Goal: Check status: Check status

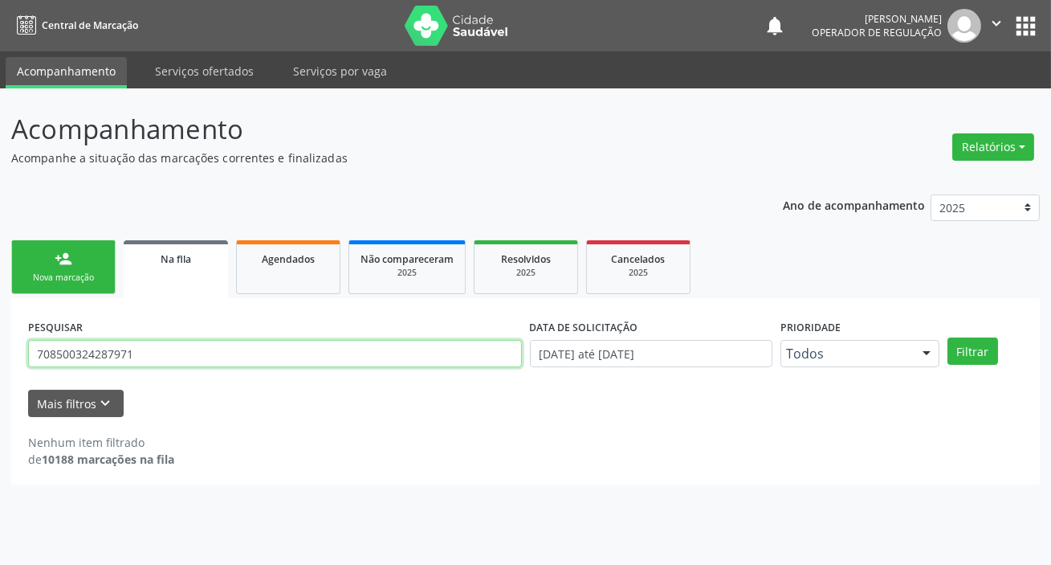
click at [158, 353] on input "708500324287971" at bounding box center [275, 353] width 494 height 27
type input "706303730938275"
click at [948, 337] on button "Filtrar" at bounding box center [973, 350] width 51 height 27
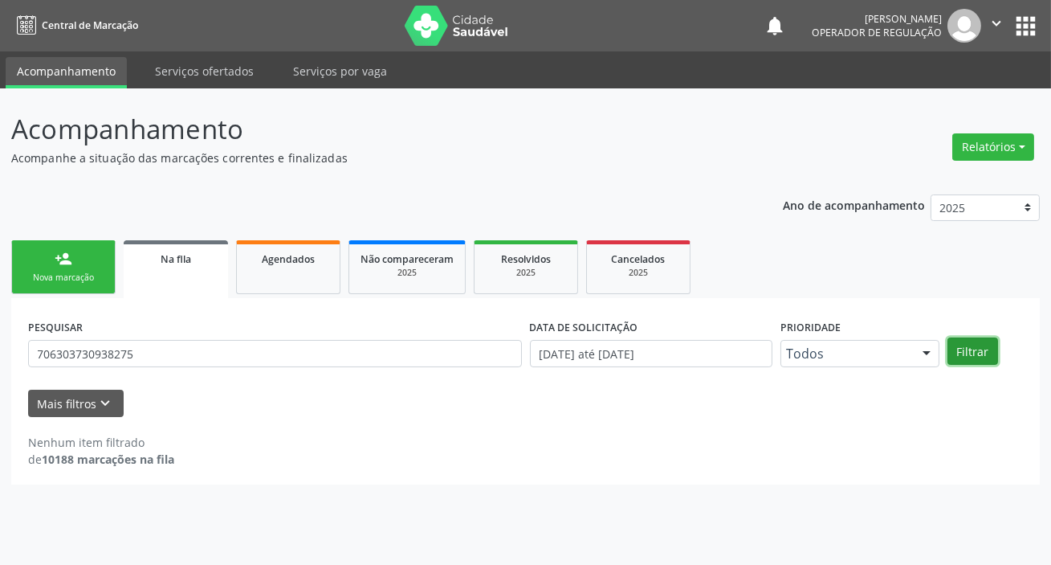
click at [969, 361] on button "Filtrar" at bounding box center [973, 350] width 51 height 27
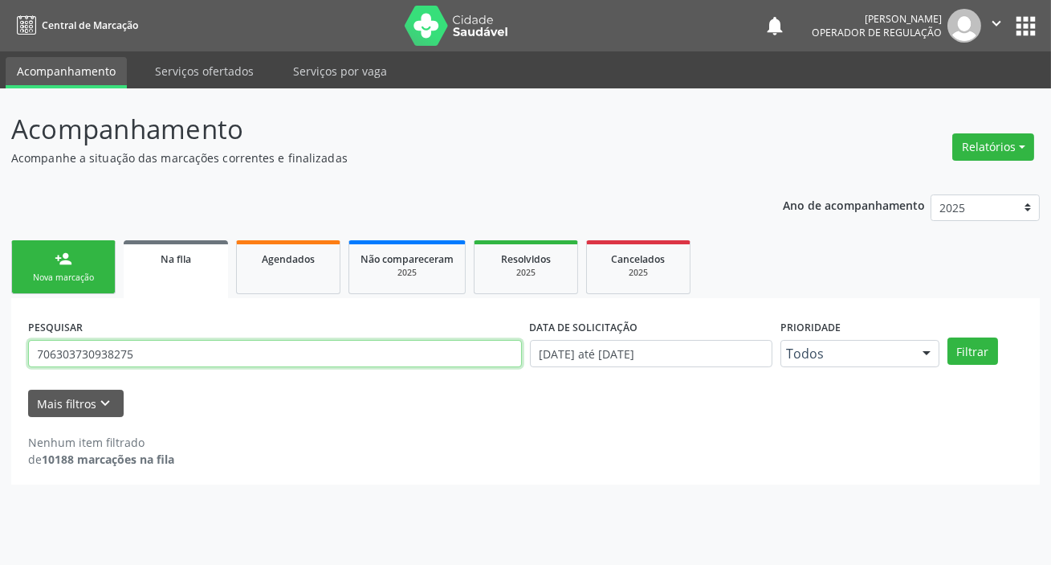
click at [80, 350] on input "706303730938275" at bounding box center [275, 353] width 494 height 27
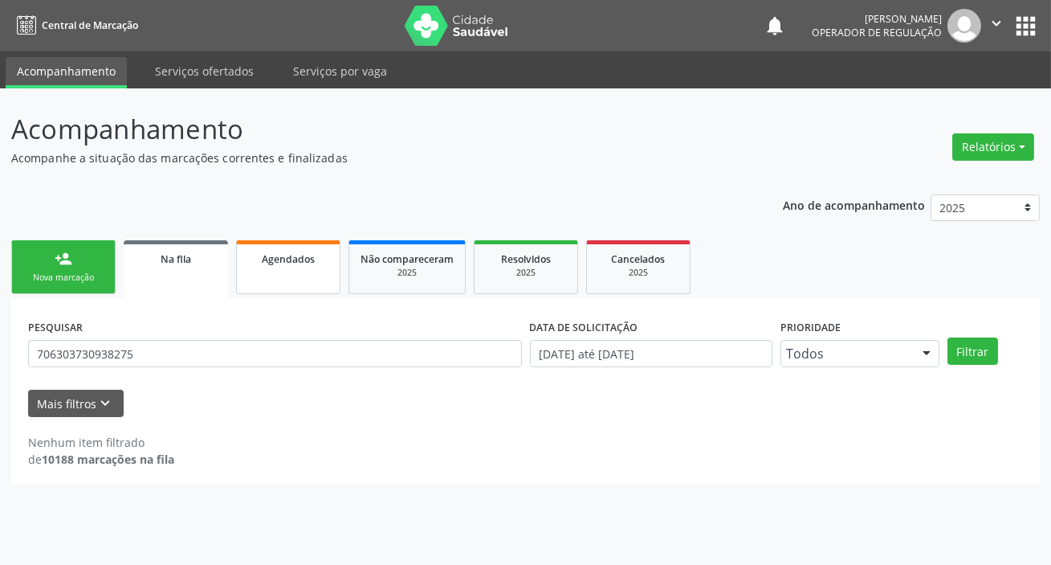
click at [267, 282] on link "Agendados" at bounding box center [288, 267] width 104 height 54
select select "8"
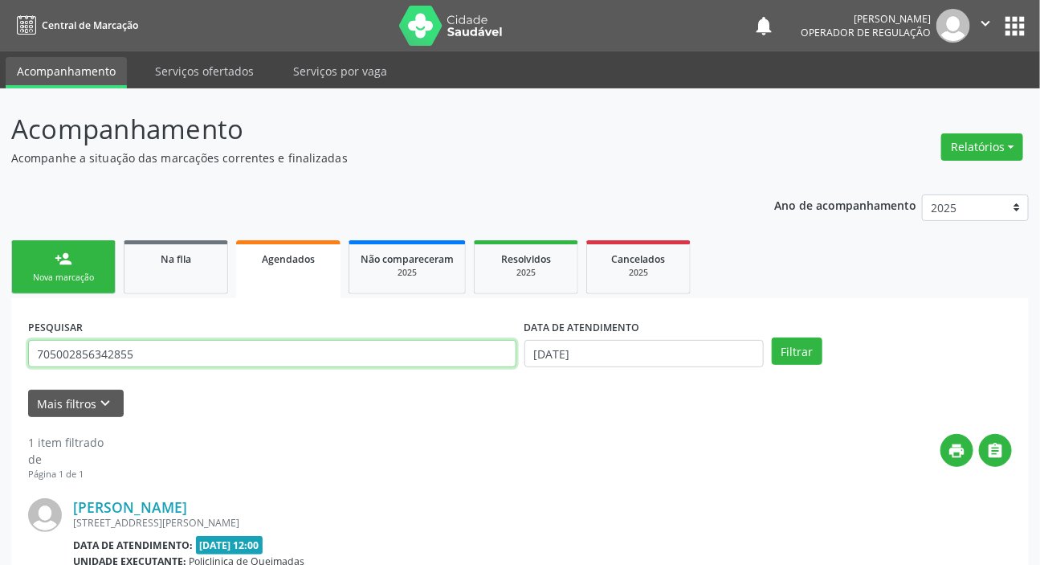
click at [247, 359] on input "705002856342855" at bounding box center [272, 353] width 488 height 27
paste input "630373093827"
type input "706303730938275"
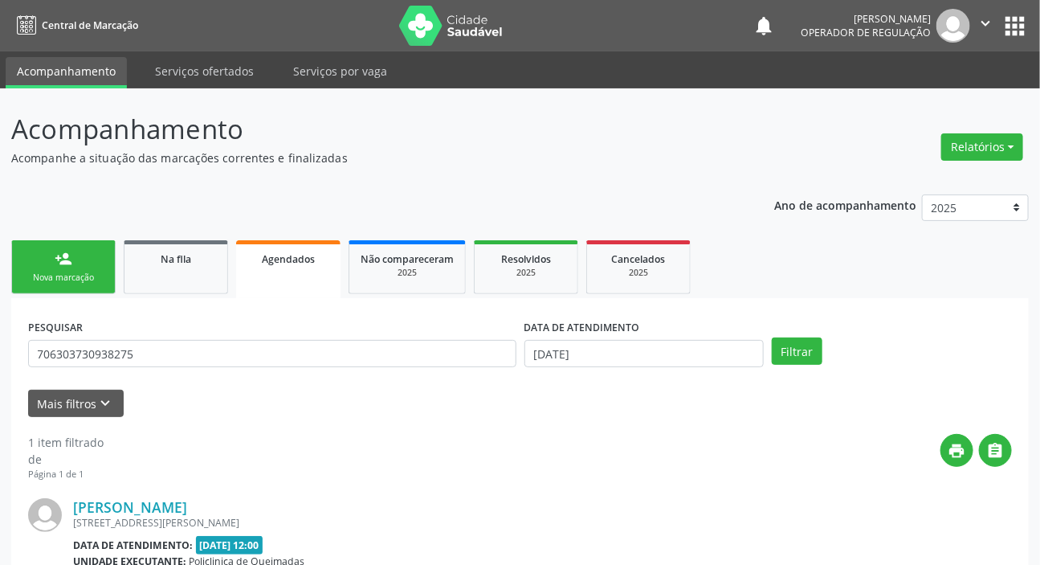
click at [580, 367] on div "DATA DE ATENDIMENTO [DATE]" at bounding box center [644, 346] width 248 height 63
click at [582, 361] on input "[DATE]" at bounding box center [644, 353] width 240 height 27
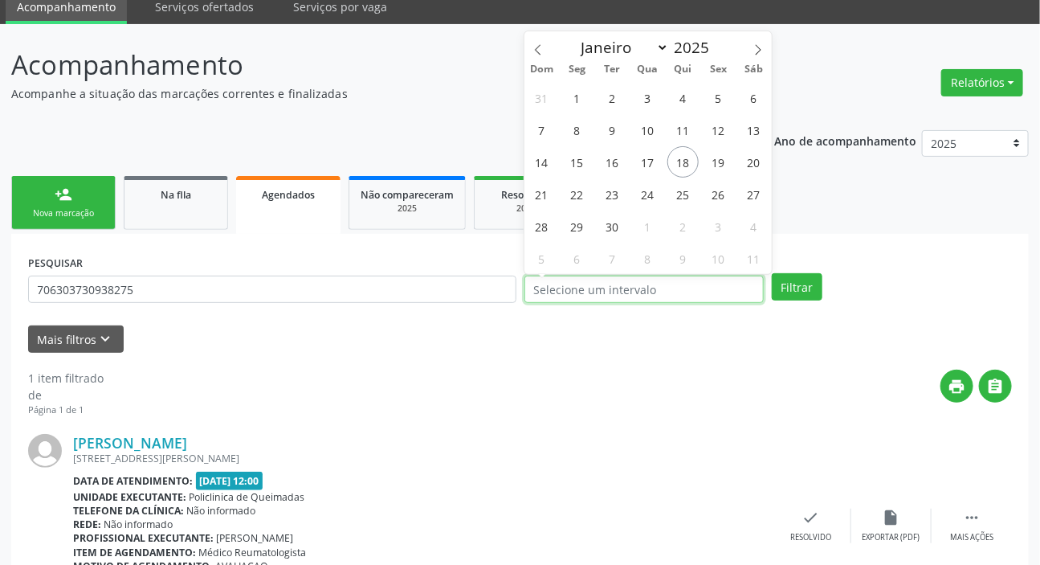
scroll to position [145, 0]
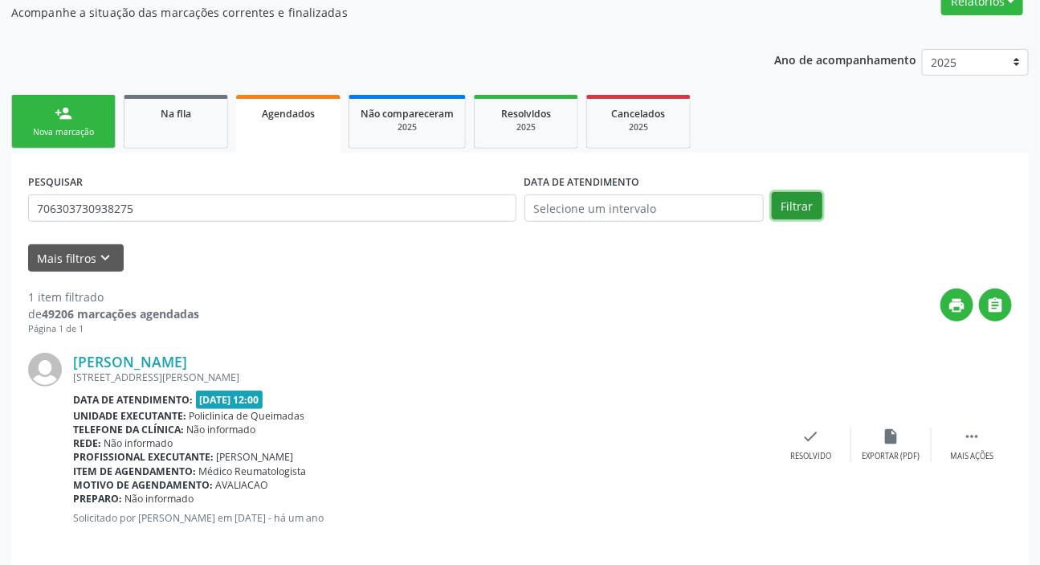
click at [806, 202] on button "Filtrar" at bounding box center [797, 205] width 51 height 27
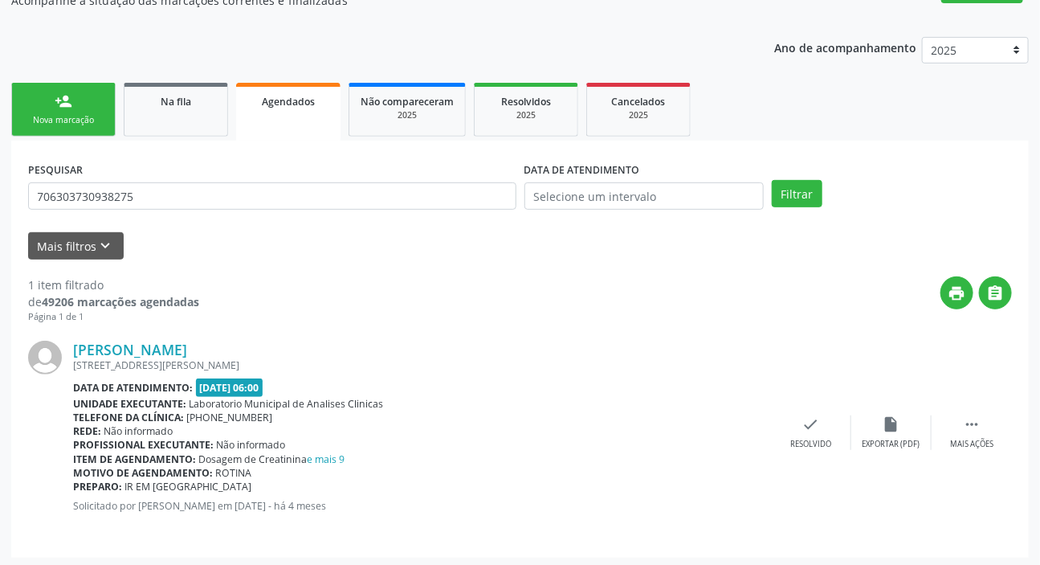
scroll to position [161, 0]
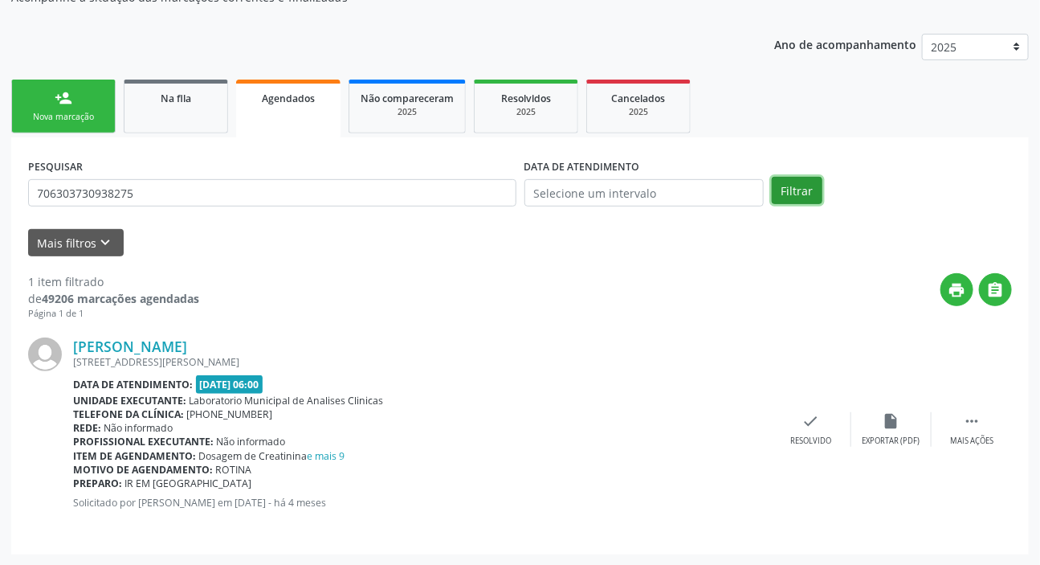
click at [806, 177] on button "Filtrar" at bounding box center [797, 190] width 51 height 27
drag, startPoint x: 221, startPoint y: 103, endPoint x: 218, endPoint y: 118, distance: 15.5
click at [222, 100] on link "Na fila" at bounding box center [176, 107] width 104 height 54
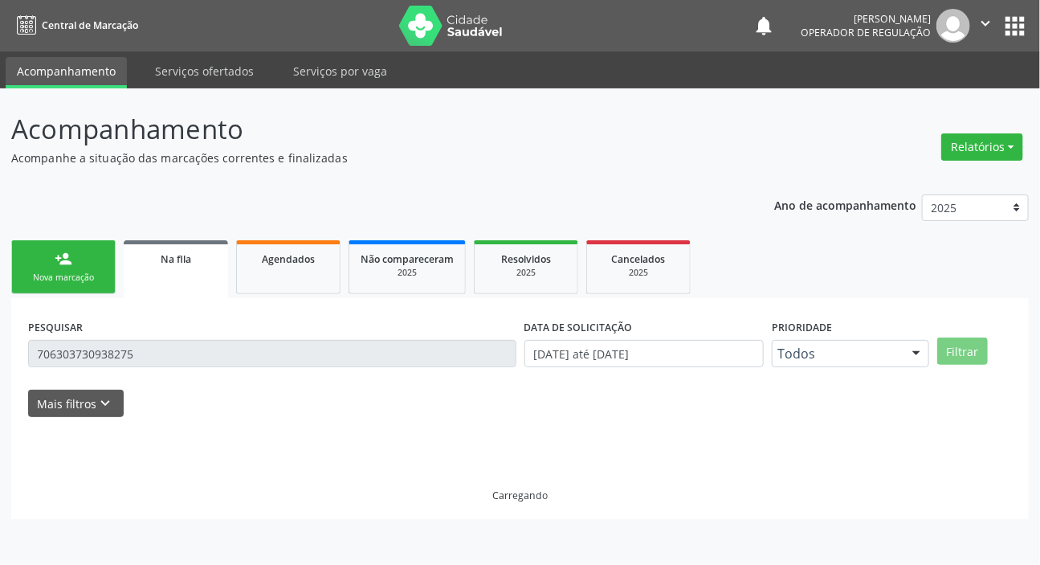
scroll to position [0, 0]
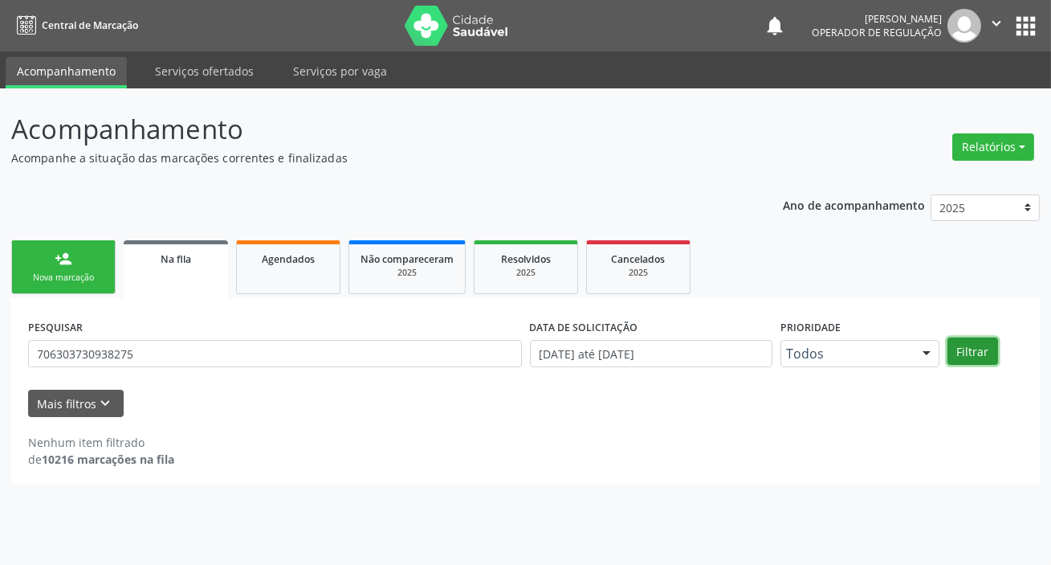
click at [970, 345] on button "Filtrar" at bounding box center [973, 350] width 51 height 27
click at [257, 337] on div "PESQUISAR 706303730938275" at bounding box center [275, 346] width 502 height 63
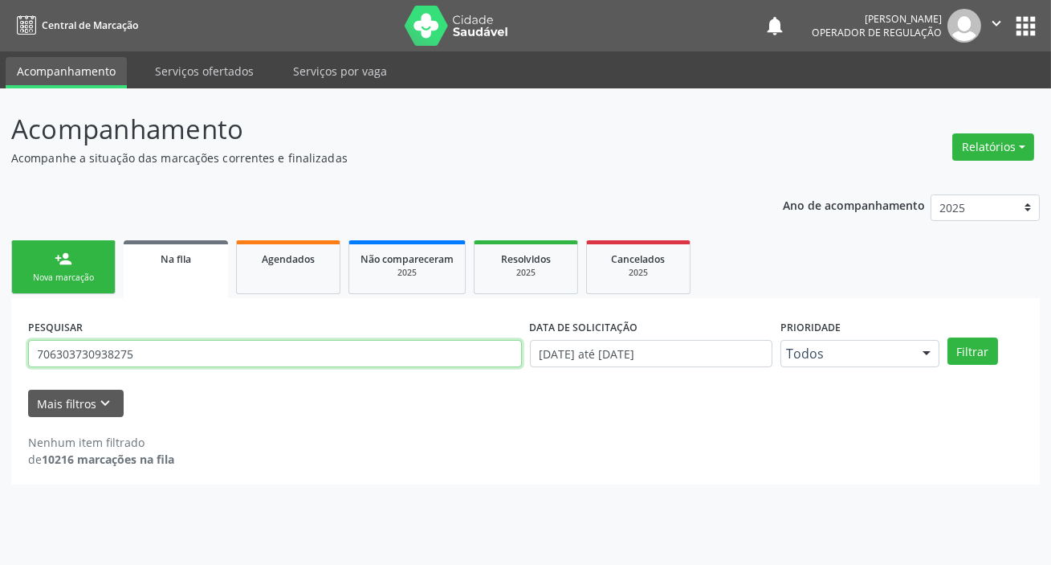
click at [255, 342] on input "706303730938275" at bounding box center [275, 353] width 494 height 27
type input "706704508052816"
click at [948, 337] on button "Filtrar" at bounding box center [973, 350] width 51 height 27
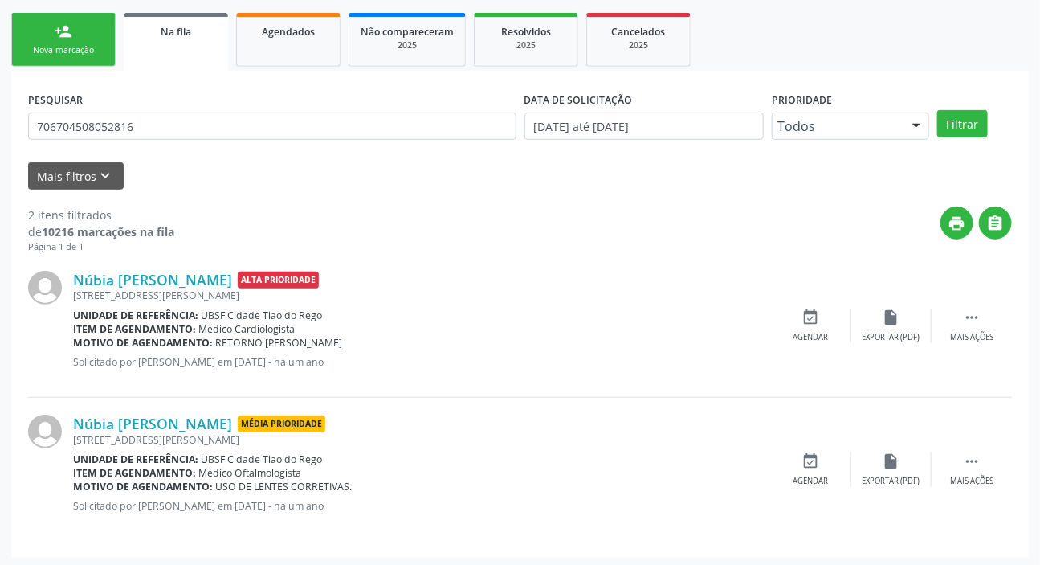
scroll to position [231, 0]
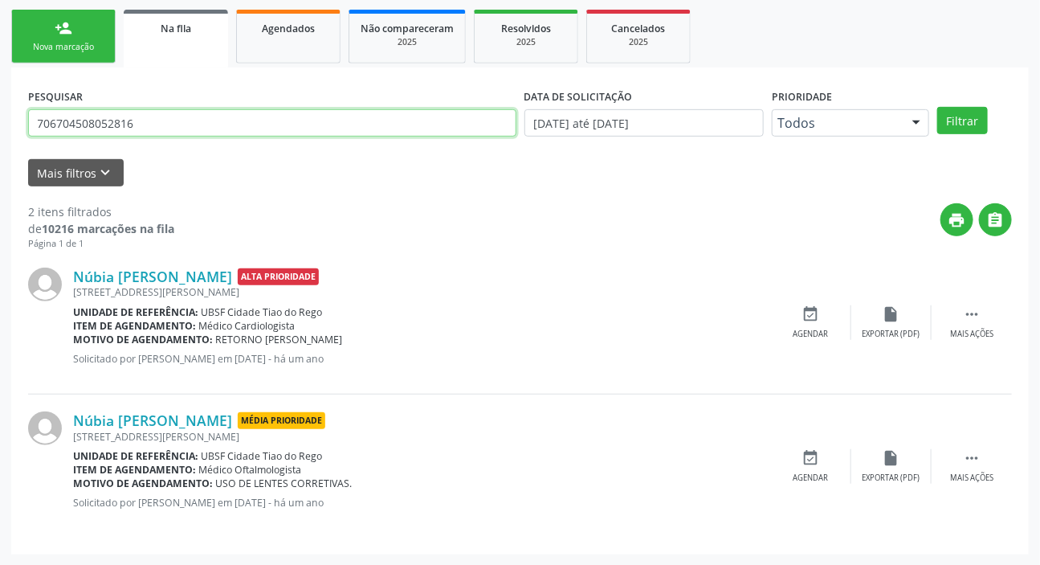
click at [210, 112] on input "706704508052816" at bounding box center [272, 122] width 488 height 27
click at [292, 51] on link "Agendados" at bounding box center [288, 37] width 104 height 54
select select "8"
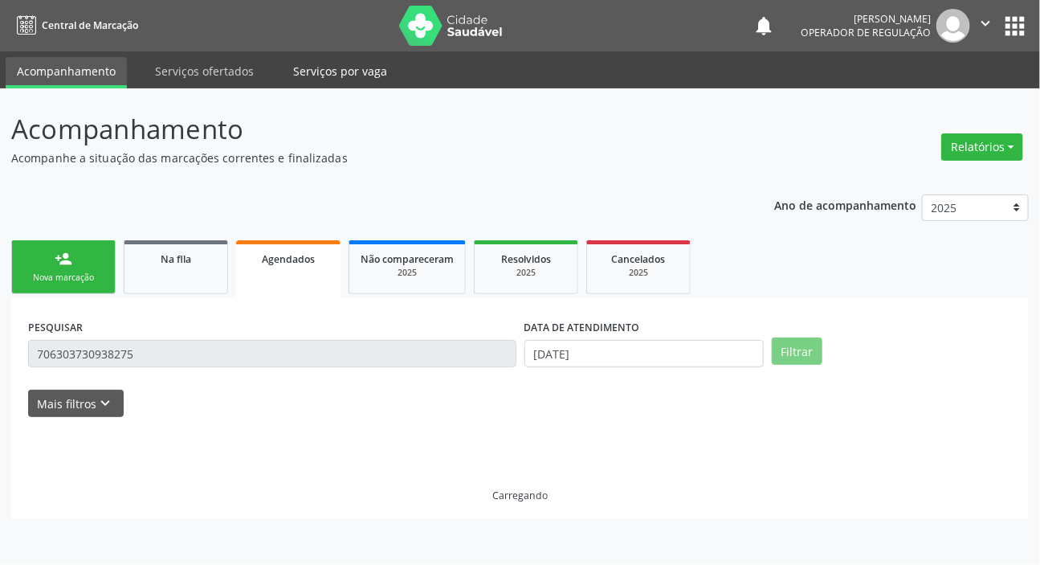
scroll to position [0, 0]
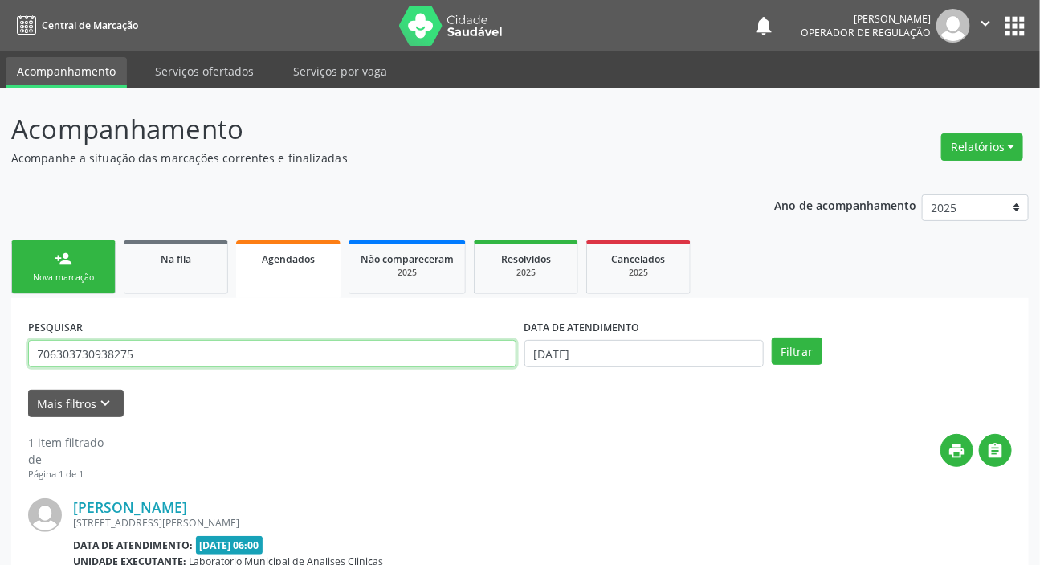
click at [314, 345] on input "706303730938275" at bounding box center [272, 353] width 488 height 27
paste input "704508052816"
type input "706704508052816"
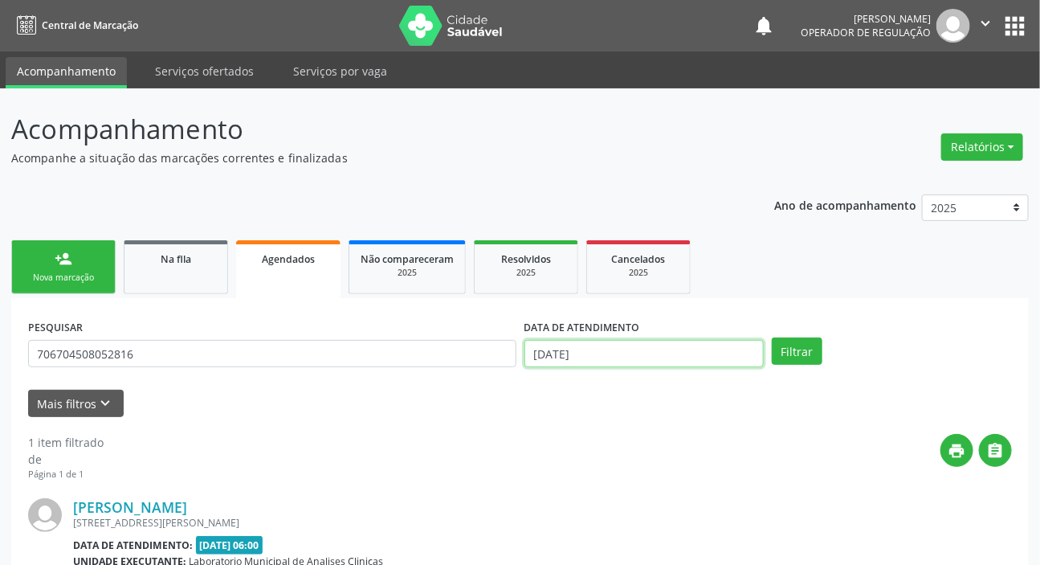
click at [597, 348] on input "[DATE]" at bounding box center [644, 353] width 240 height 27
click at [781, 351] on button "Filtrar" at bounding box center [797, 350] width 51 height 27
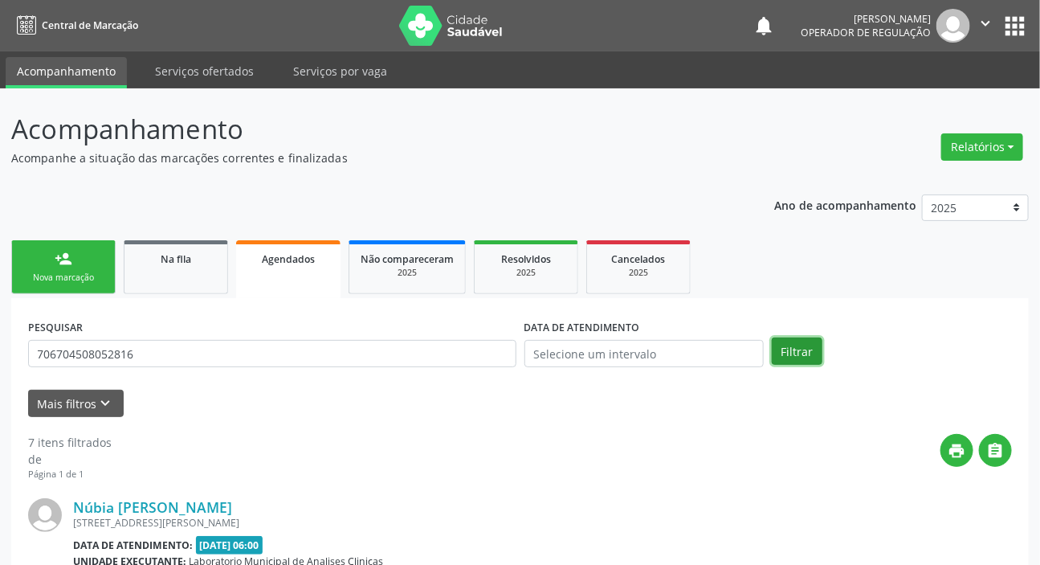
click at [810, 346] on button "Filtrar" at bounding box center [797, 350] width 51 height 27
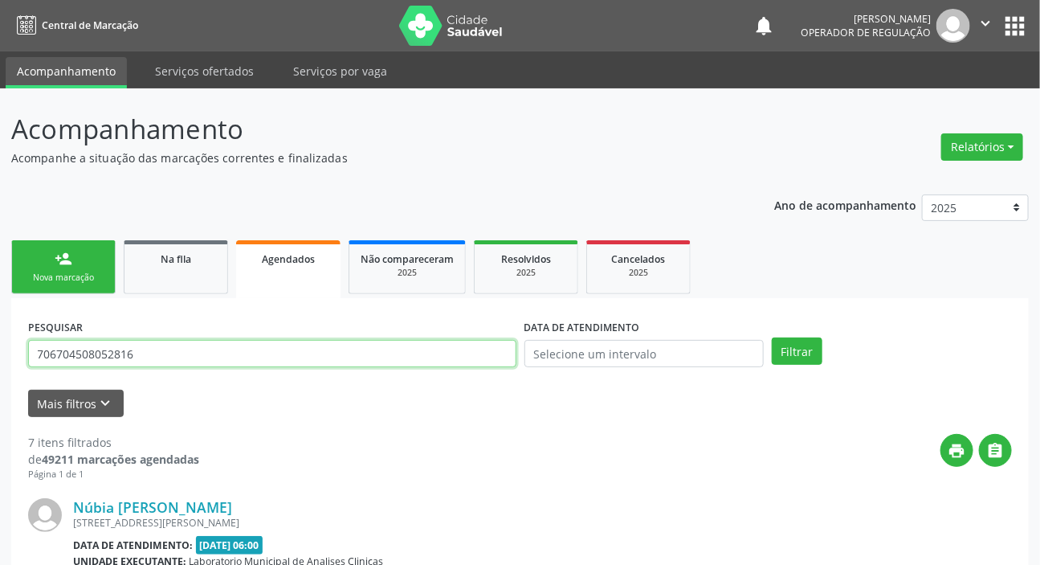
click at [194, 356] on input "706704508052816" at bounding box center [272, 353] width 488 height 27
type input "700602996938665"
click at [772, 337] on button "Filtrar" at bounding box center [797, 350] width 51 height 27
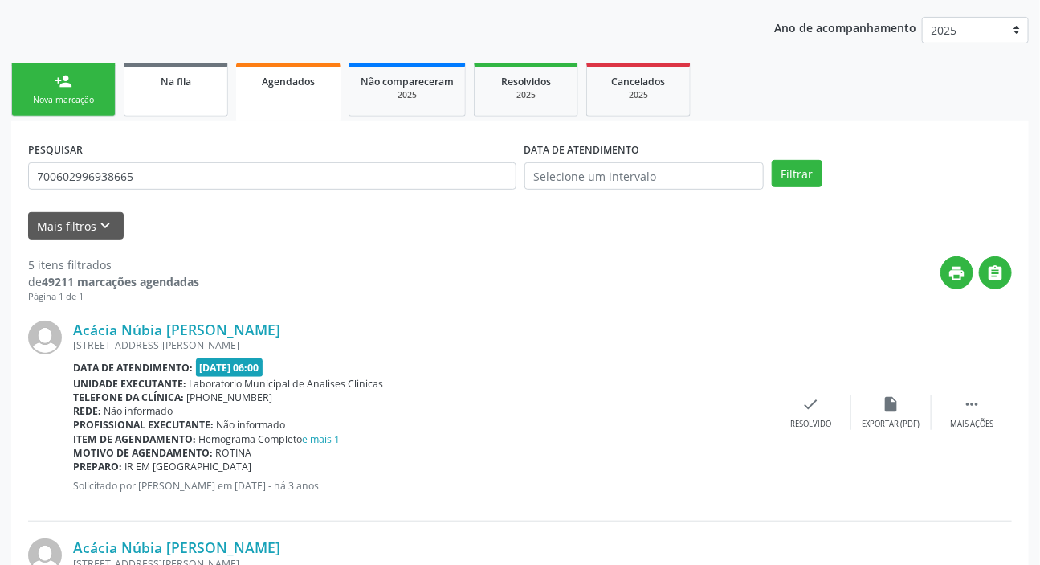
scroll to position [81, 0]
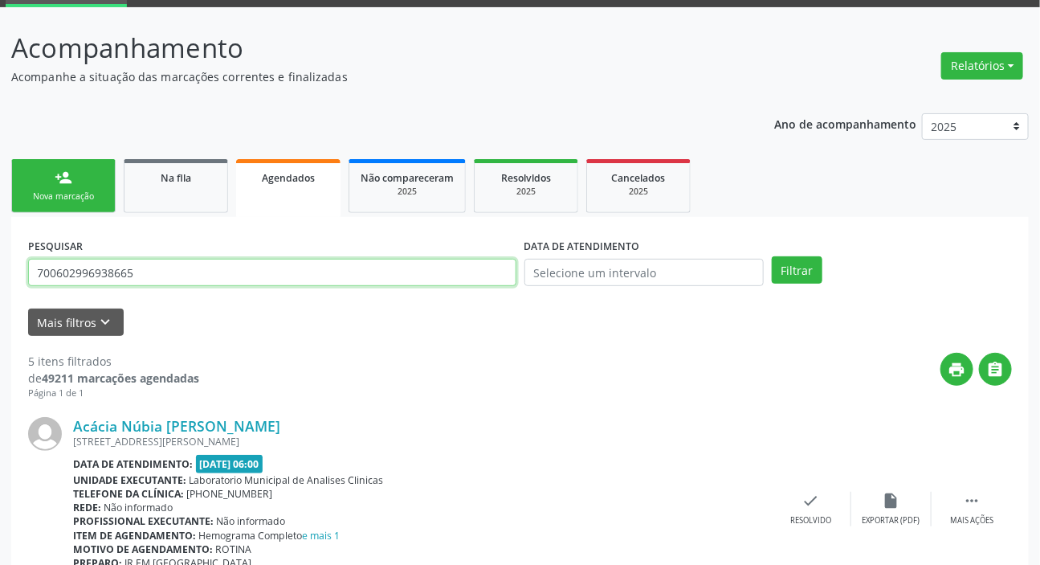
click at [177, 270] on input "700602996938665" at bounding box center [272, 272] width 488 height 27
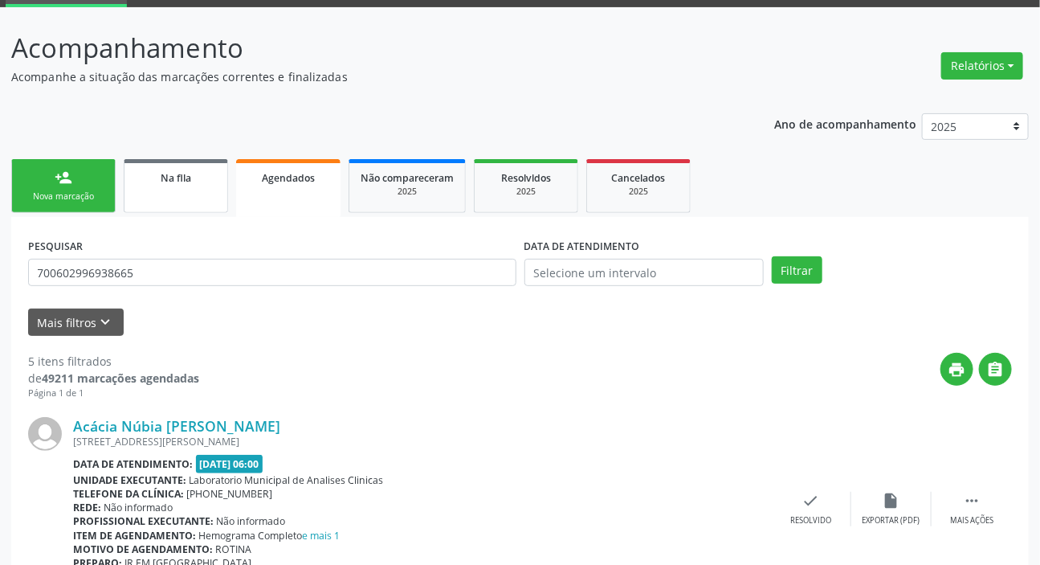
click at [213, 189] on link "Na fila" at bounding box center [176, 186] width 104 height 54
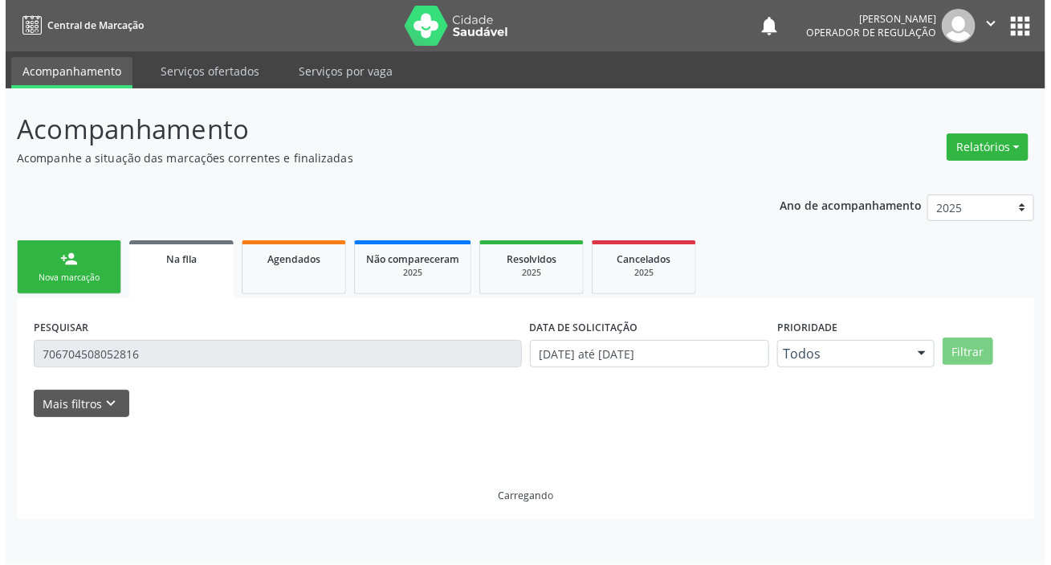
scroll to position [0, 0]
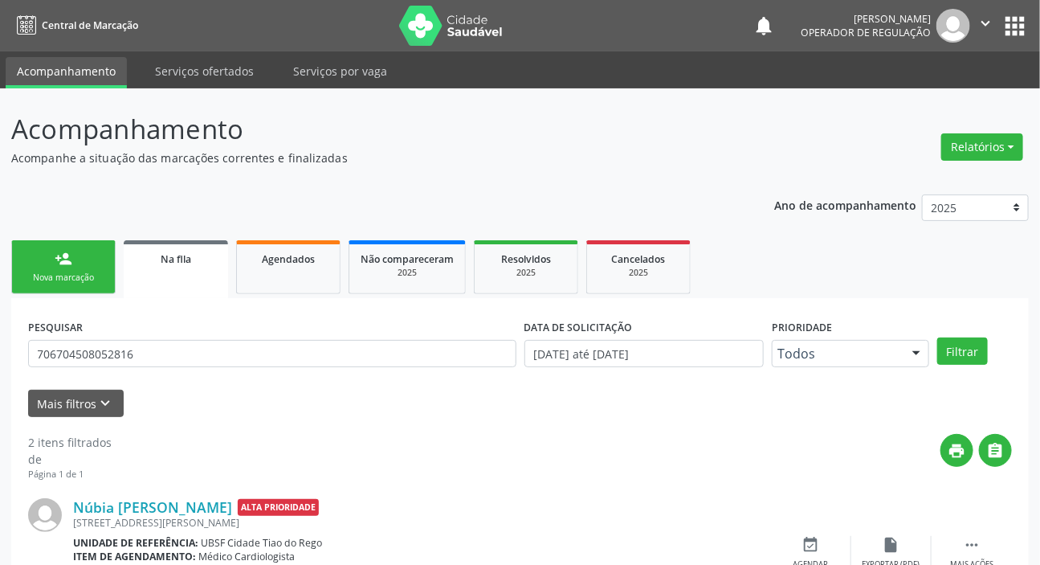
click at [259, 358] on input "706704508052816" at bounding box center [272, 353] width 488 height 27
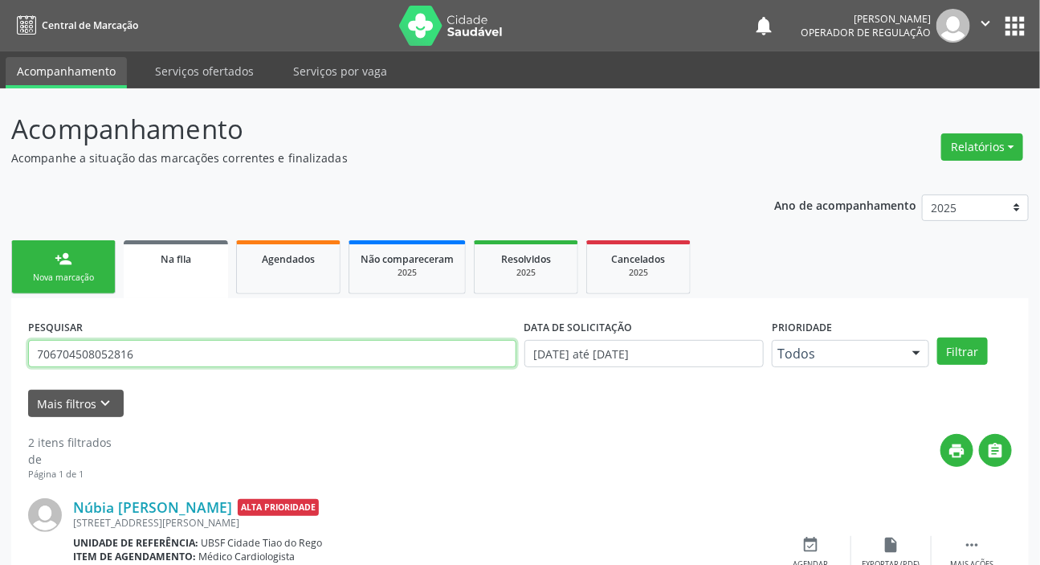
click at [259, 358] on input "706704508052816" at bounding box center [272, 353] width 488 height 27
paste input "0602996938665"
type input "700602996938665"
click at [937, 337] on button "Filtrar" at bounding box center [962, 350] width 51 height 27
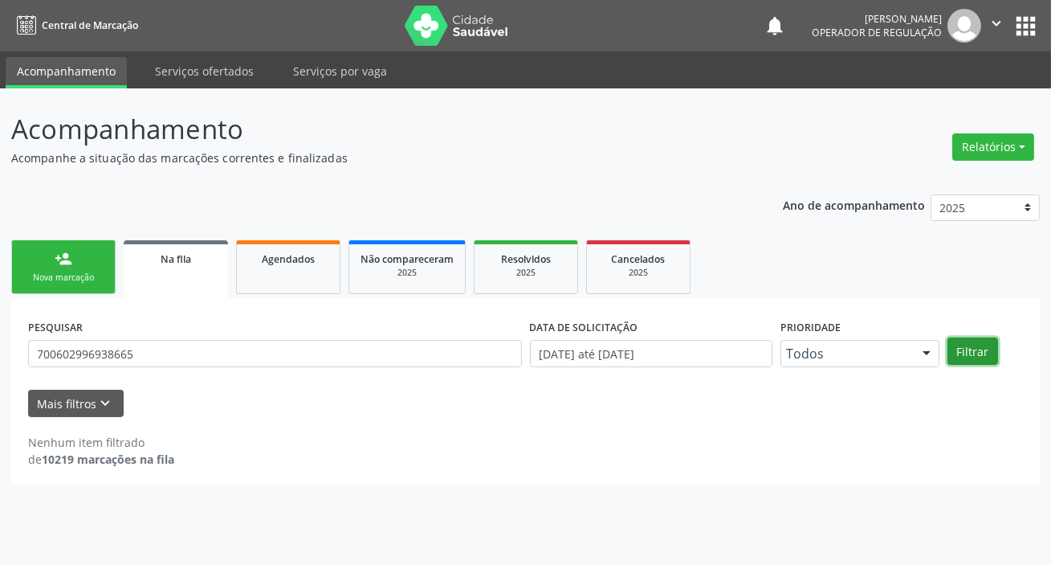
click at [965, 347] on button "Filtrar" at bounding box center [973, 350] width 51 height 27
